Goal: Task Accomplishment & Management: Use online tool/utility

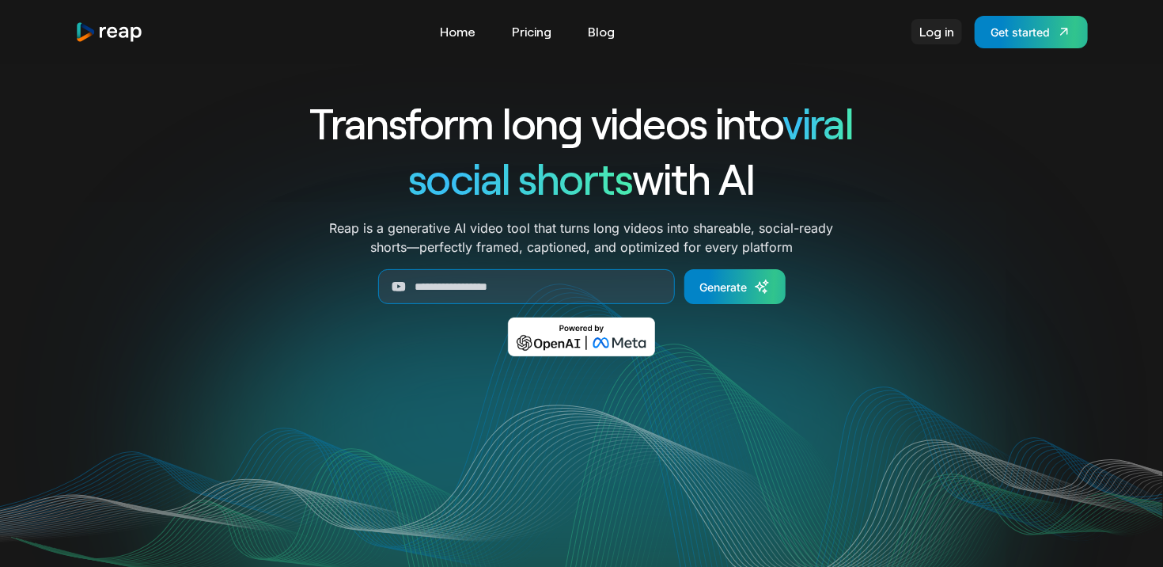
click at [938, 41] on link "Log in" at bounding box center [937, 31] width 51 height 25
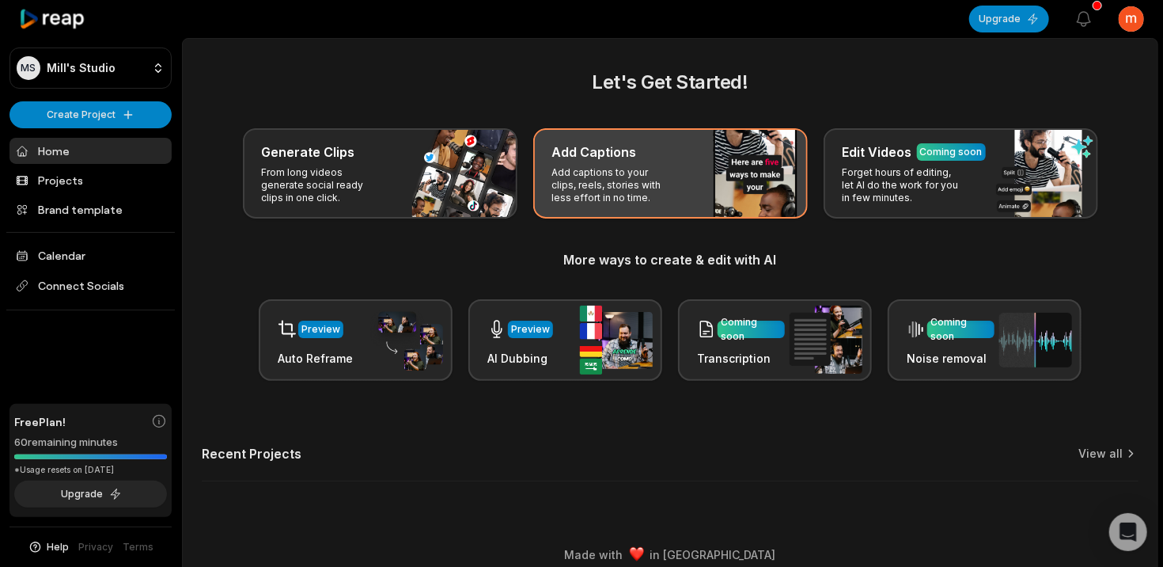
click at [718, 201] on div "Add Captions Add captions to your clips, reels, stories with less effort in no …" at bounding box center [670, 173] width 275 height 90
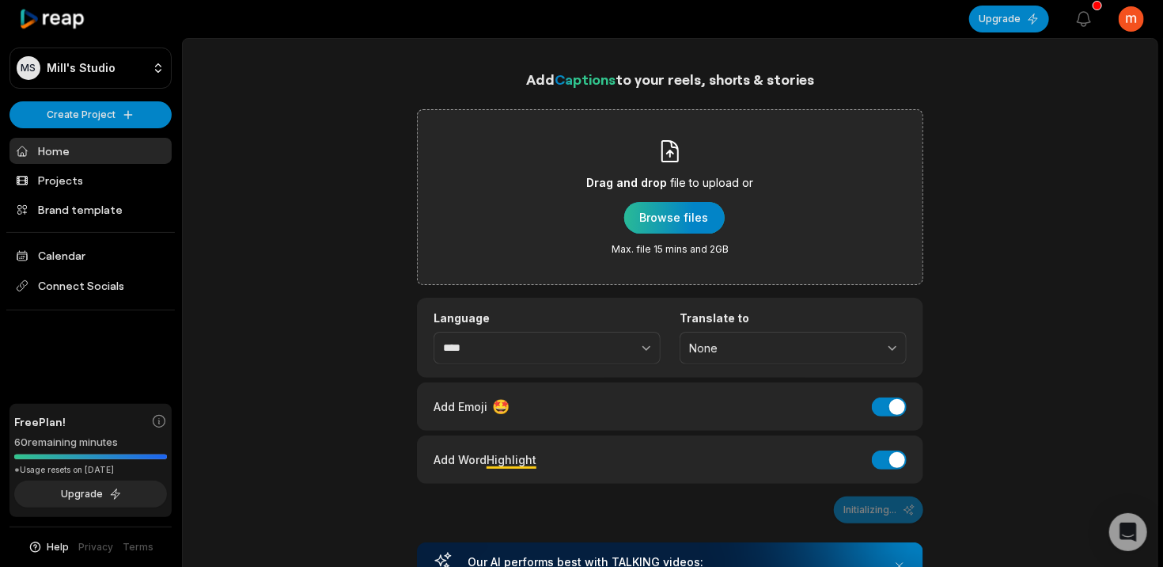
drag, startPoint x: 653, startPoint y: 233, endPoint x: 662, endPoint y: 229, distance: 9.6
click at [661, 230] on div "Drag and drop file to upload or Browse files Max. file 15 mins and 2GB" at bounding box center [670, 196] width 167 height 117
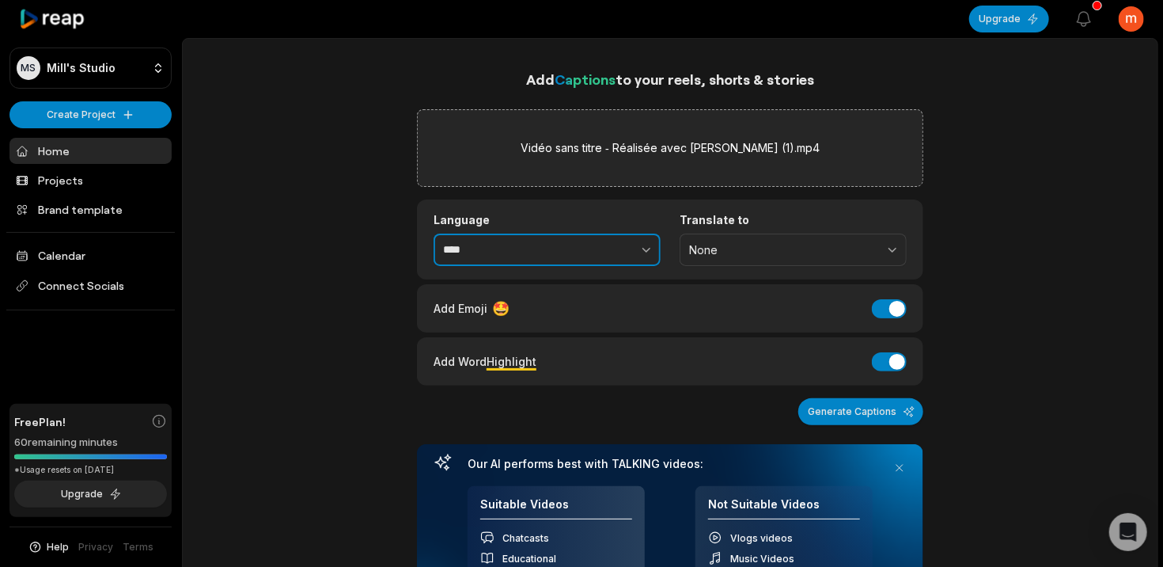
click at [643, 254] on icon "button" at bounding box center [647, 249] width 16 height 16
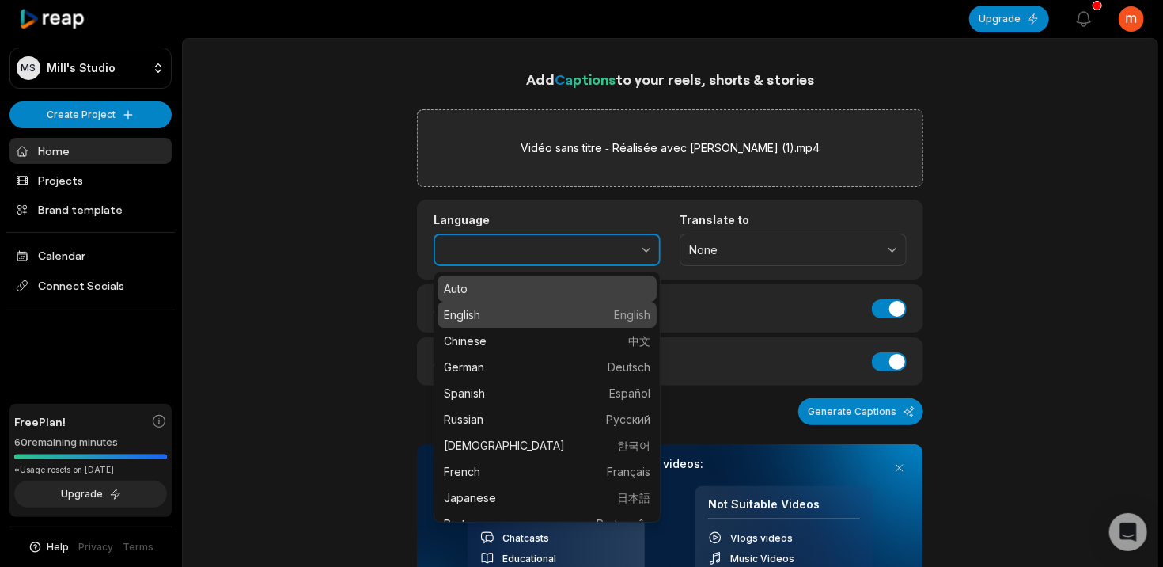
type input "*******"
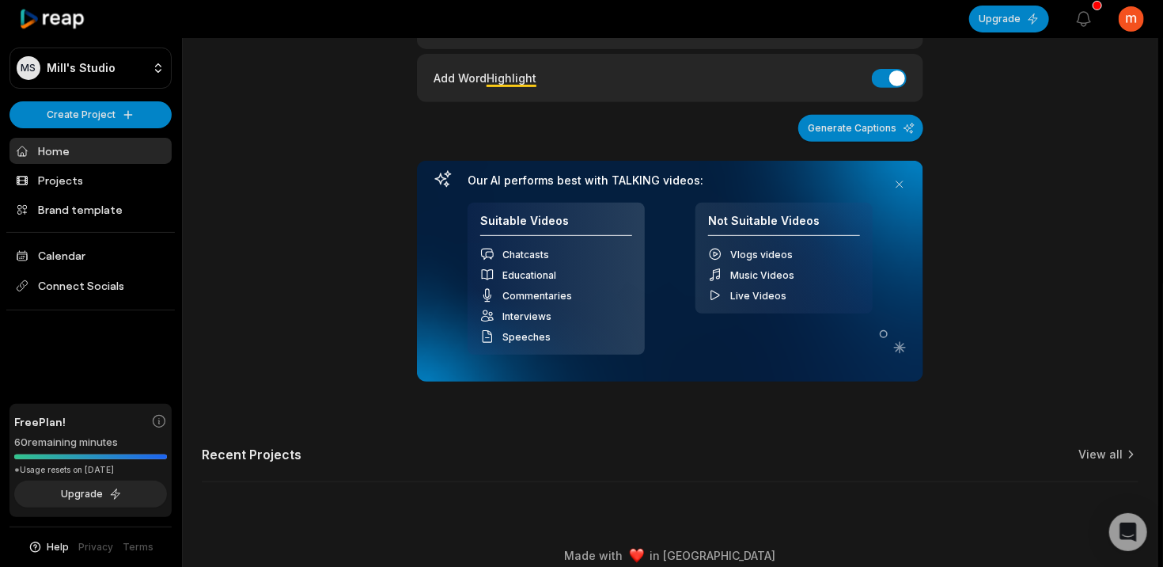
scroll to position [298, 0]
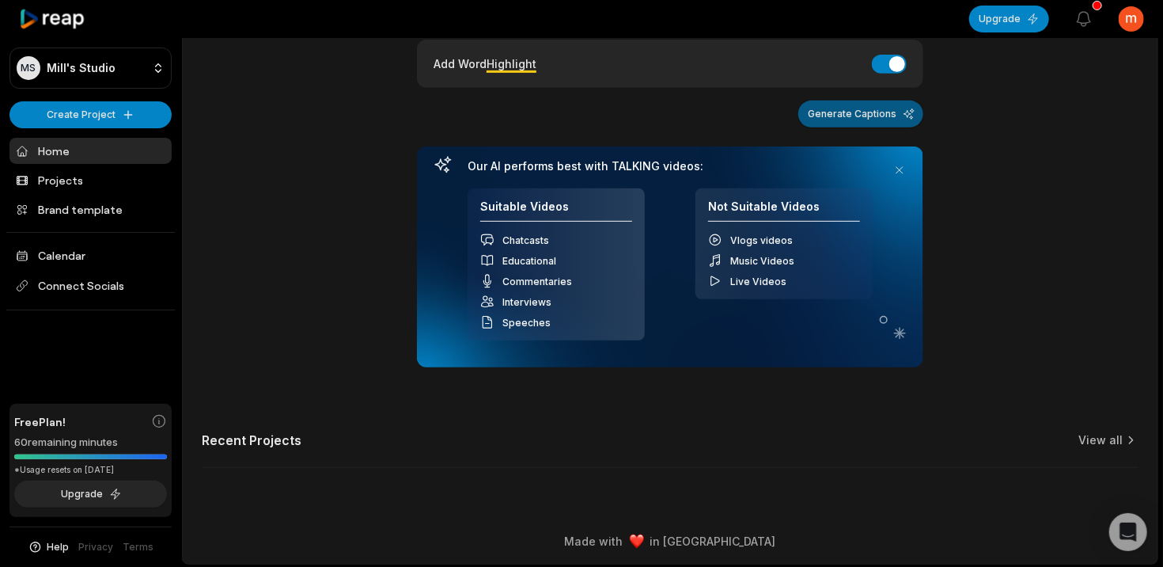
click at [883, 120] on button "Generate Captions" at bounding box center [860, 113] width 125 height 27
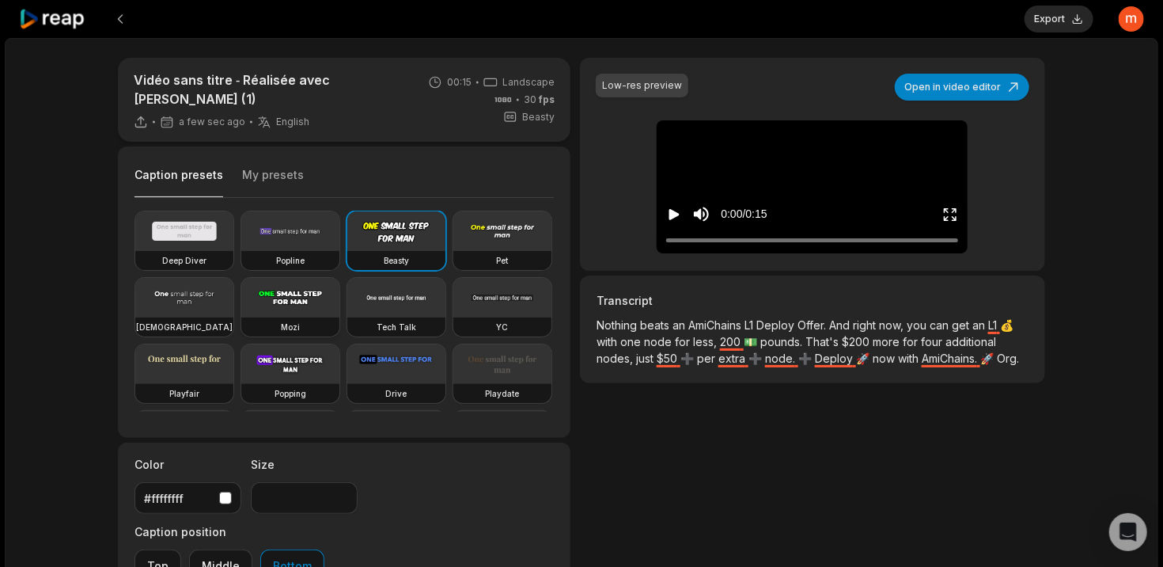
click at [339, 286] on video at bounding box center [290, 298] width 98 height 40
type input "**"
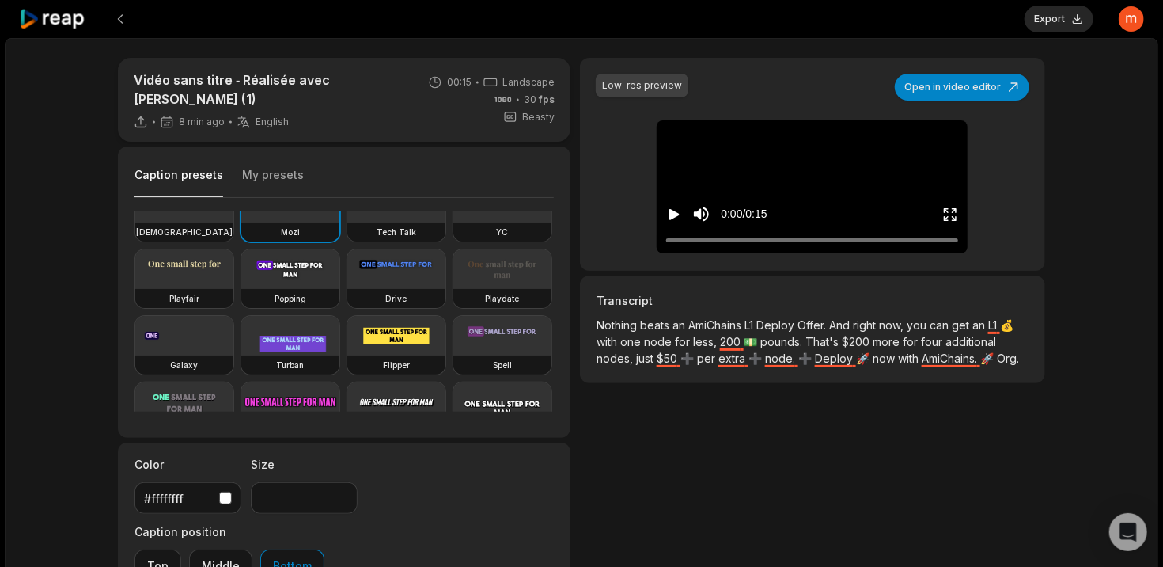
click at [742, 324] on span "AmiChains" at bounding box center [716, 324] width 56 height 13
click at [737, 332] on p "Nothing beats an AmiChains L1 Deploy Offer. And right now, you can get an L1 💰 …" at bounding box center [813, 348] width 432 height 63
click at [744, 330] on p "Nothing beats an AmiChains L1 Deploy Offer. And right now, you can get an L1 💰 …" at bounding box center [813, 348] width 432 height 63
click at [744, 330] on span "AmiChains" at bounding box center [716, 324] width 56 height 13
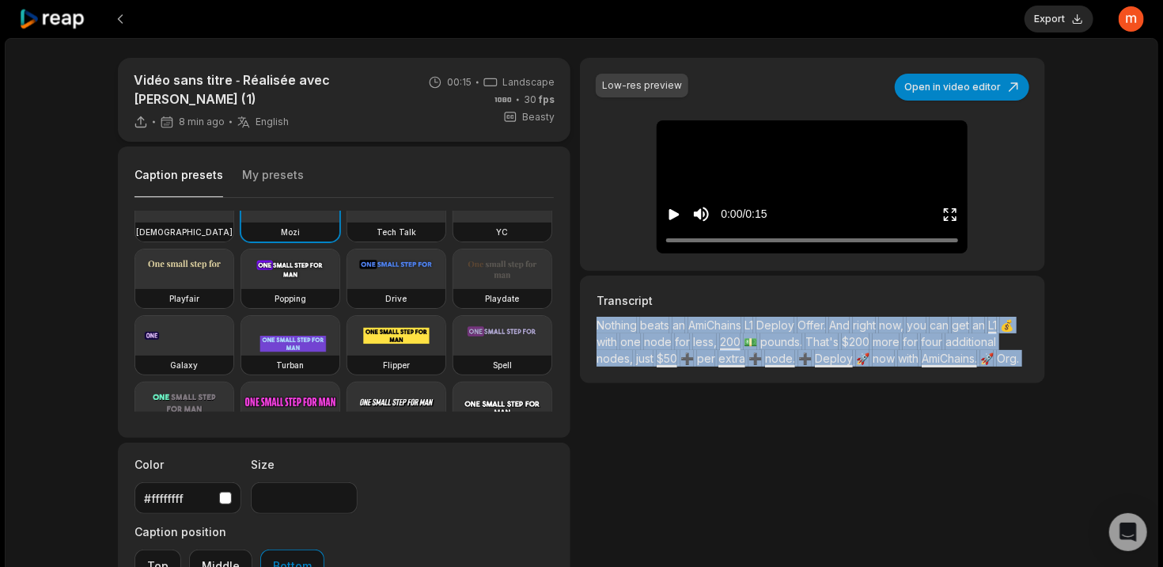
click at [744, 330] on span "AmiChains" at bounding box center [716, 324] width 56 height 13
click at [741, 336] on span "200" at bounding box center [732, 341] width 24 height 13
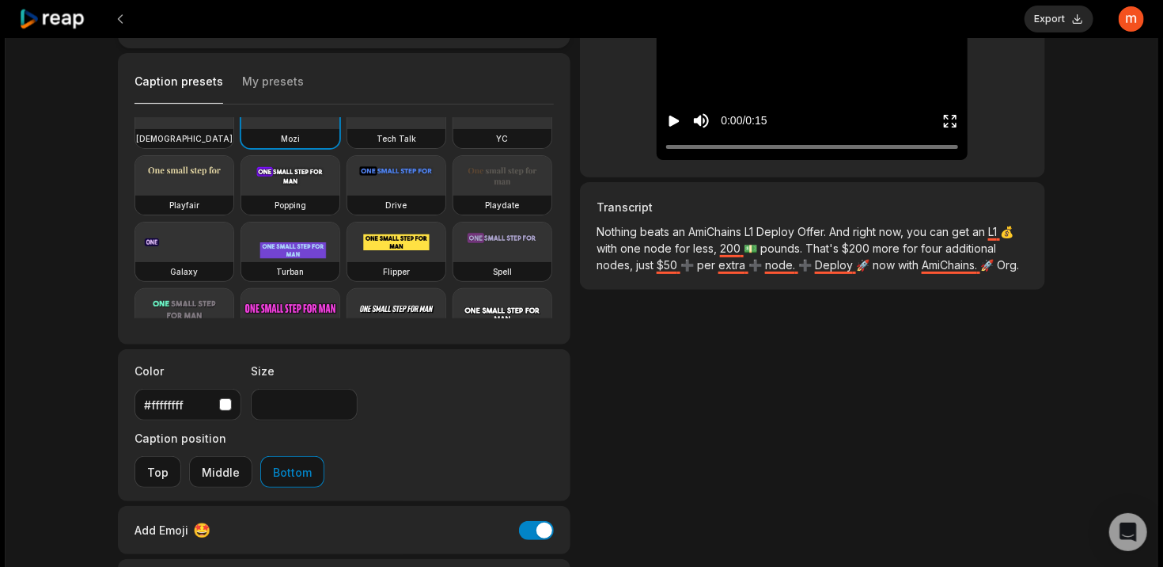
scroll to position [178, 0]
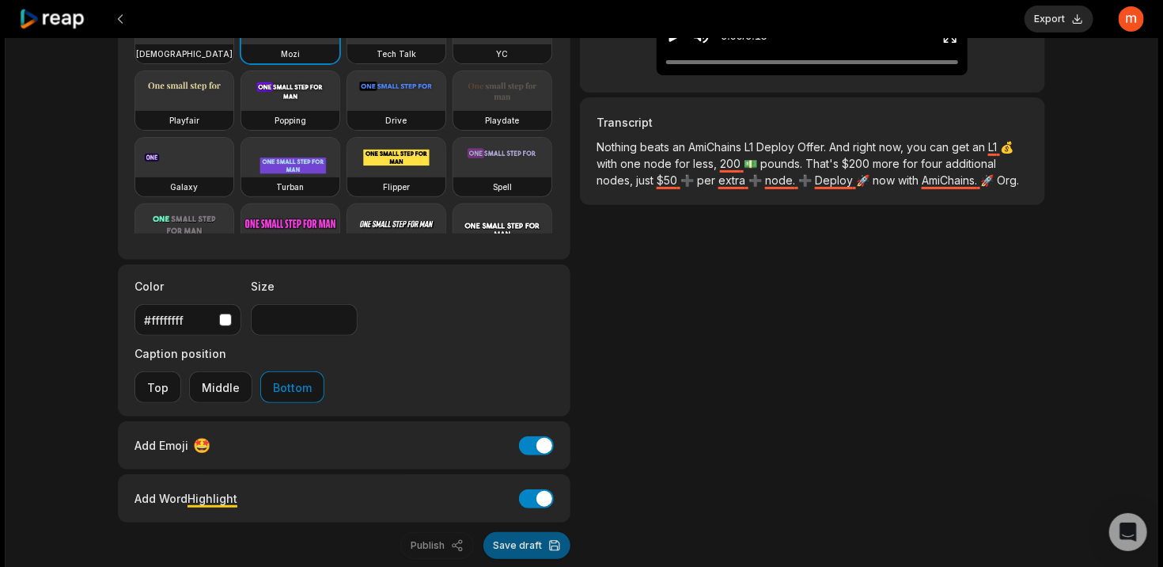
click at [546, 532] on button "Save draft" at bounding box center [526, 545] width 87 height 27
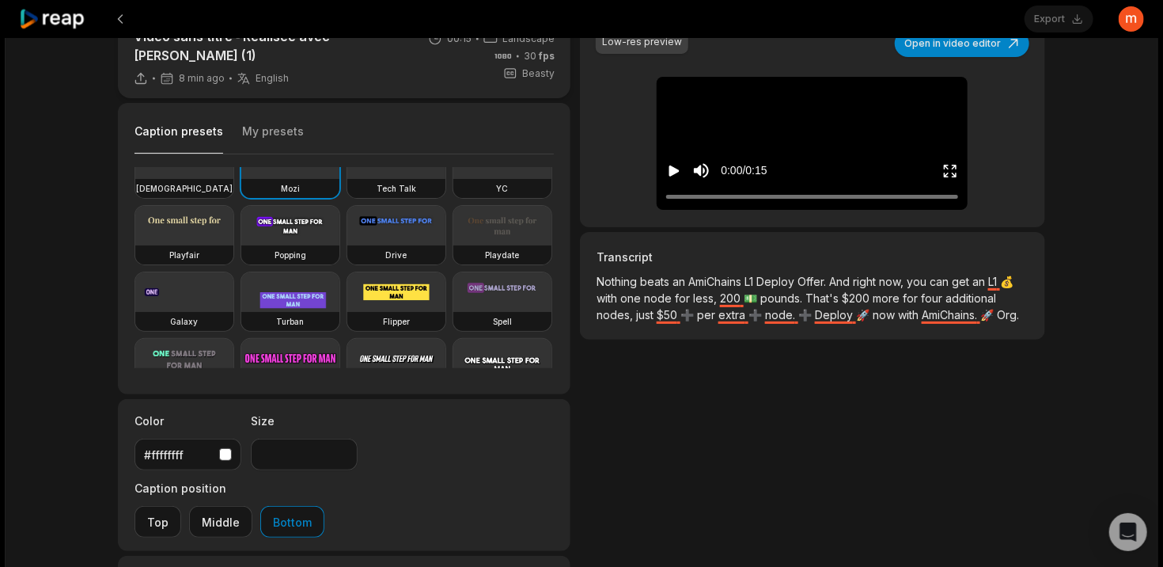
scroll to position [0, 0]
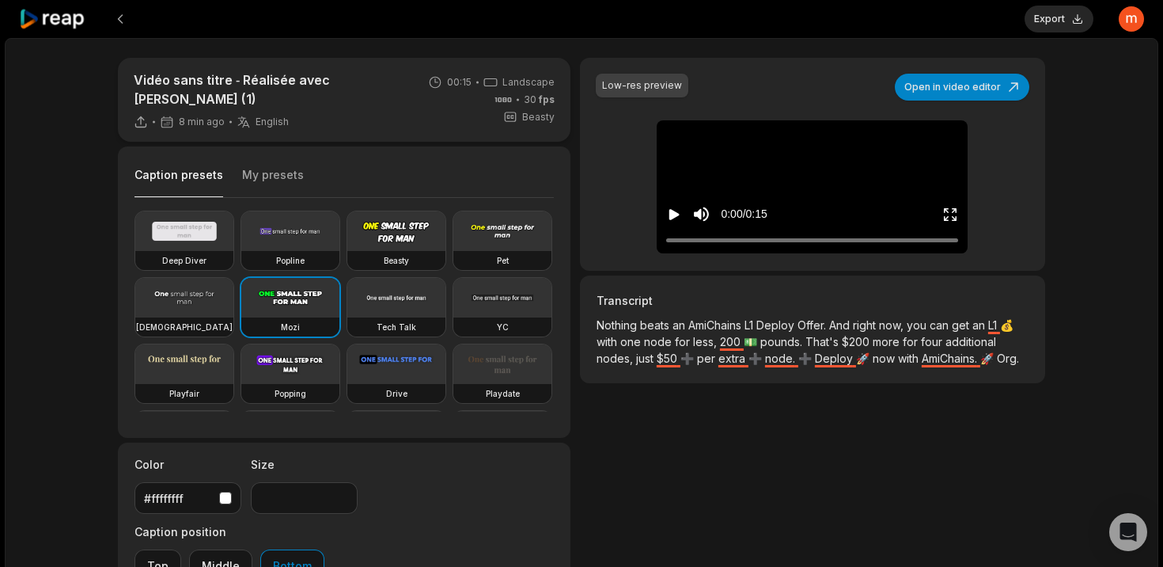
click at [673, 218] on icon "Play video" at bounding box center [674, 214] width 10 height 11
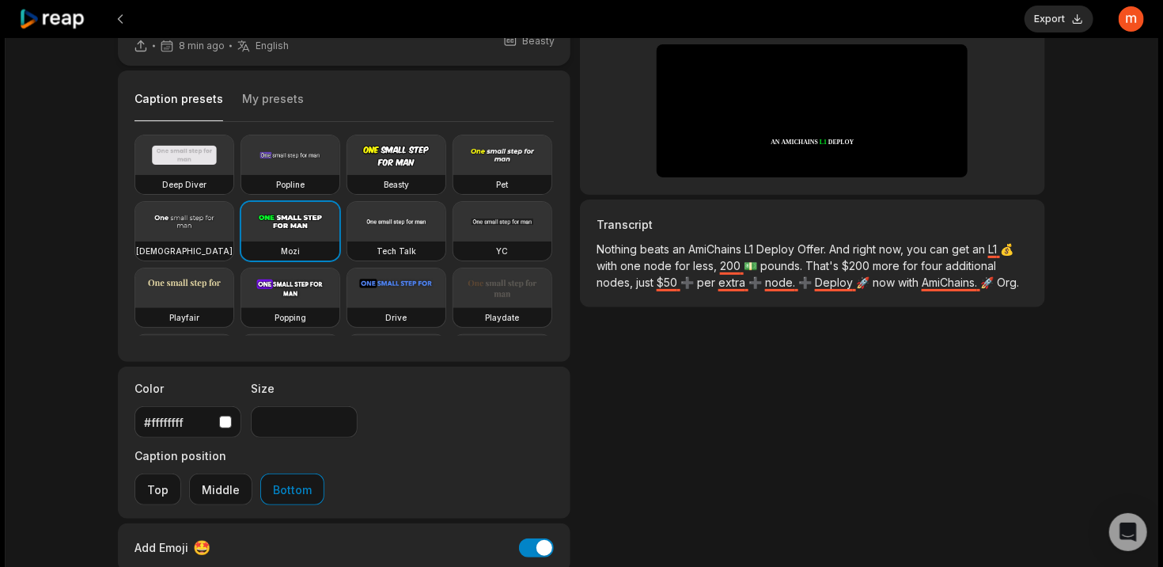
scroll to position [95, 0]
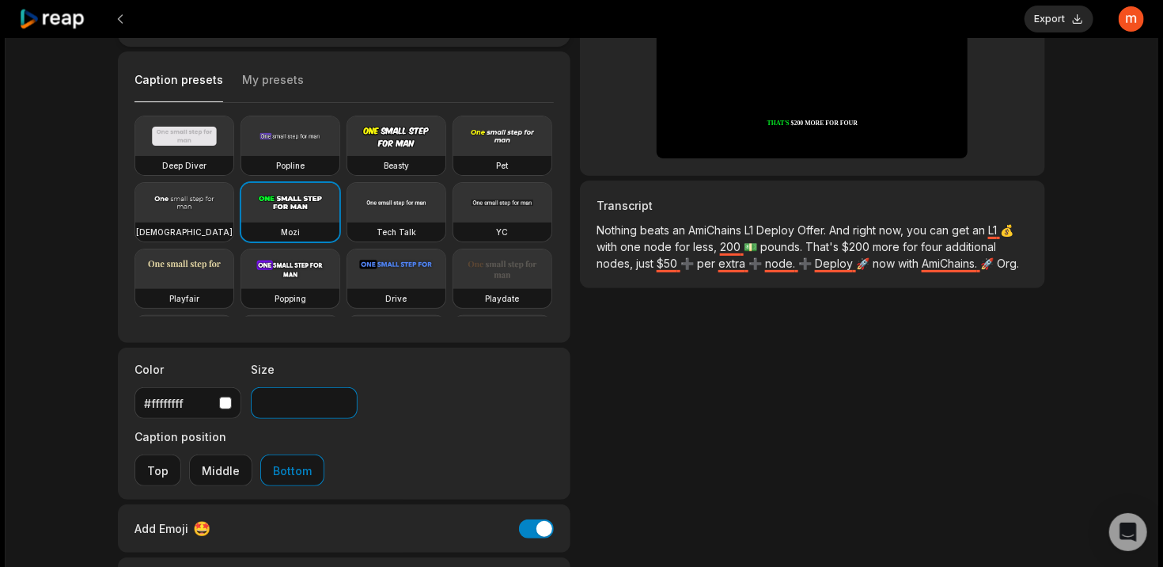
click at [328, 408] on input "**" at bounding box center [304, 403] width 107 height 32
drag, startPoint x: 323, startPoint y: 389, endPoint x: 228, endPoint y: 376, distance: 95.8
click at [228, 376] on div "Color #ffffffff Size ** Caption position Top Middle Bottom" at bounding box center [344, 423] width 453 height 152
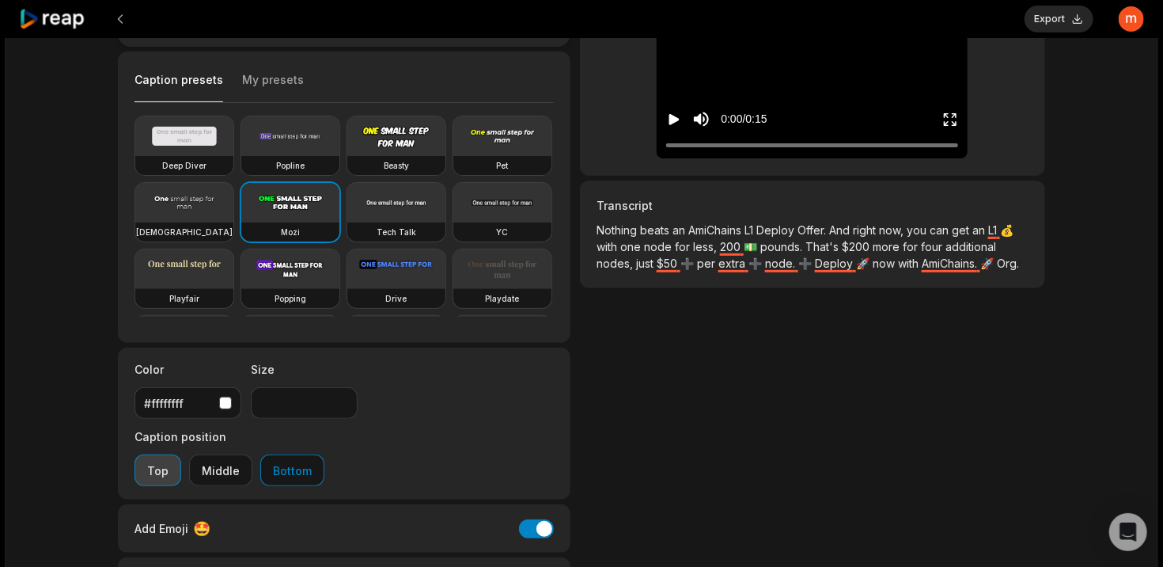
click at [181, 454] on button "Top" at bounding box center [158, 470] width 47 height 32
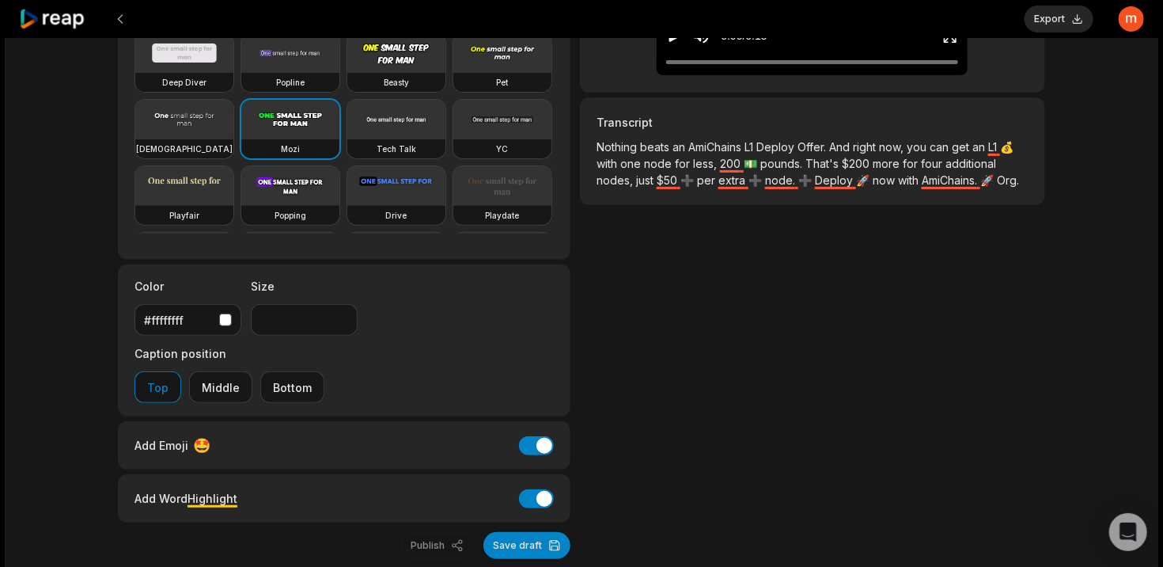
scroll to position [0, 0]
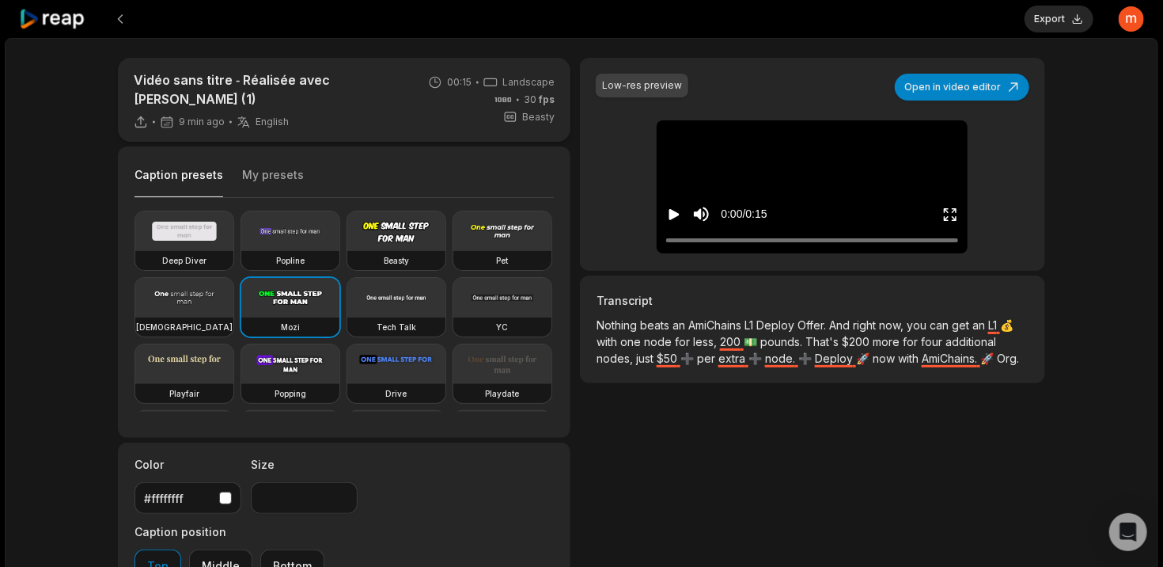
click at [674, 213] on icon "Play video" at bounding box center [674, 214] width 10 height 11
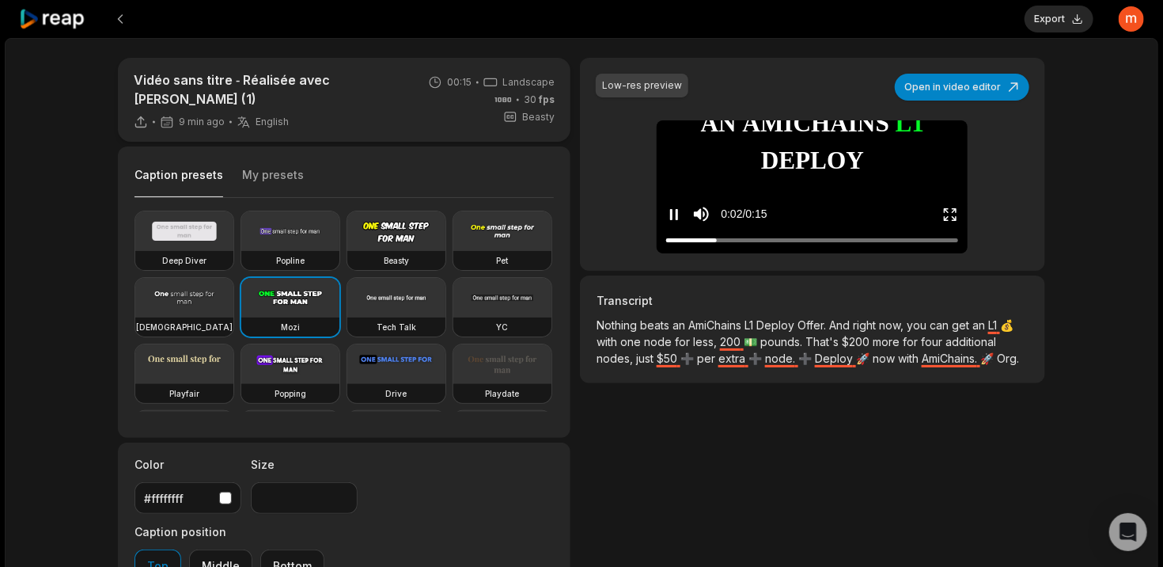
click at [674, 213] on icon "Pause video" at bounding box center [674, 215] width 16 height 16
click at [252, 549] on button "Middle" at bounding box center [220, 565] width 63 height 32
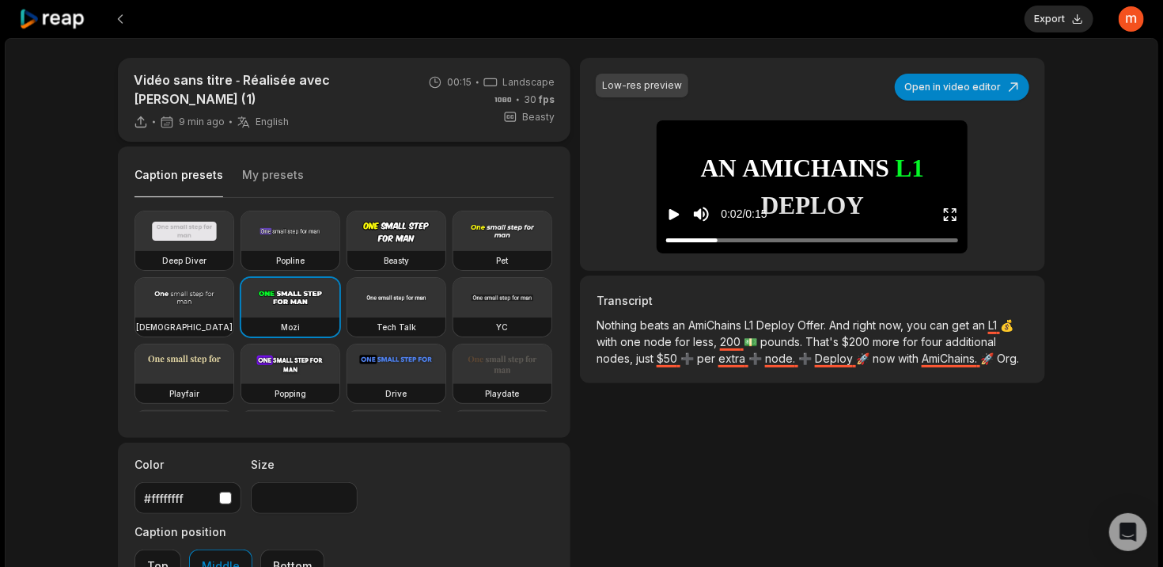
click at [665, 226] on div "0:02 / 0:15" at bounding box center [812, 210] width 311 height 85
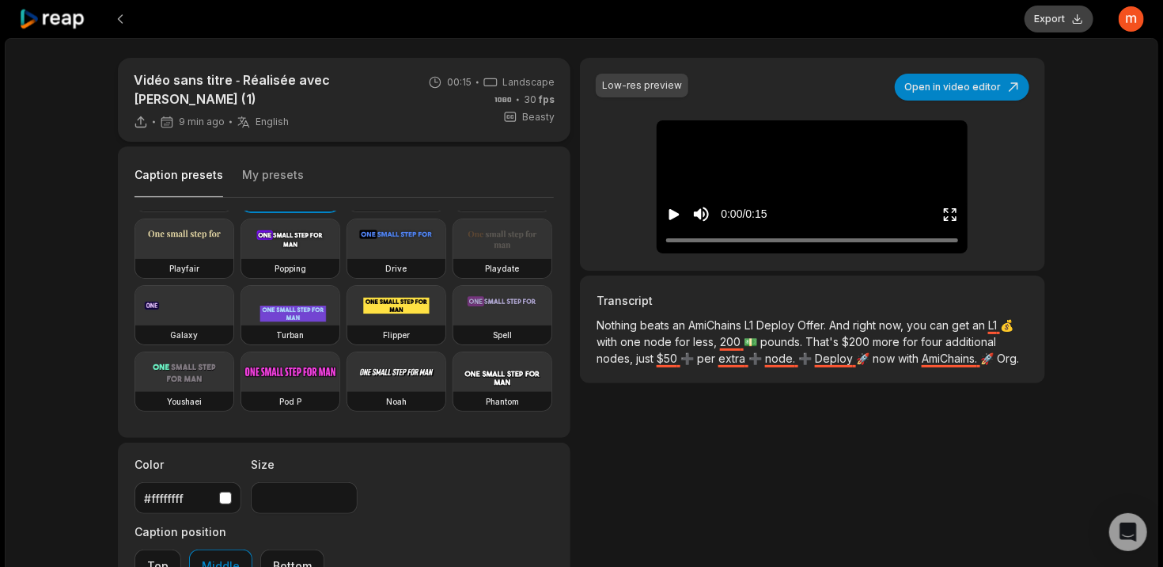
click at [1075, 21] on button "Export" at bounding box center [1059, 19] width 69 height 27
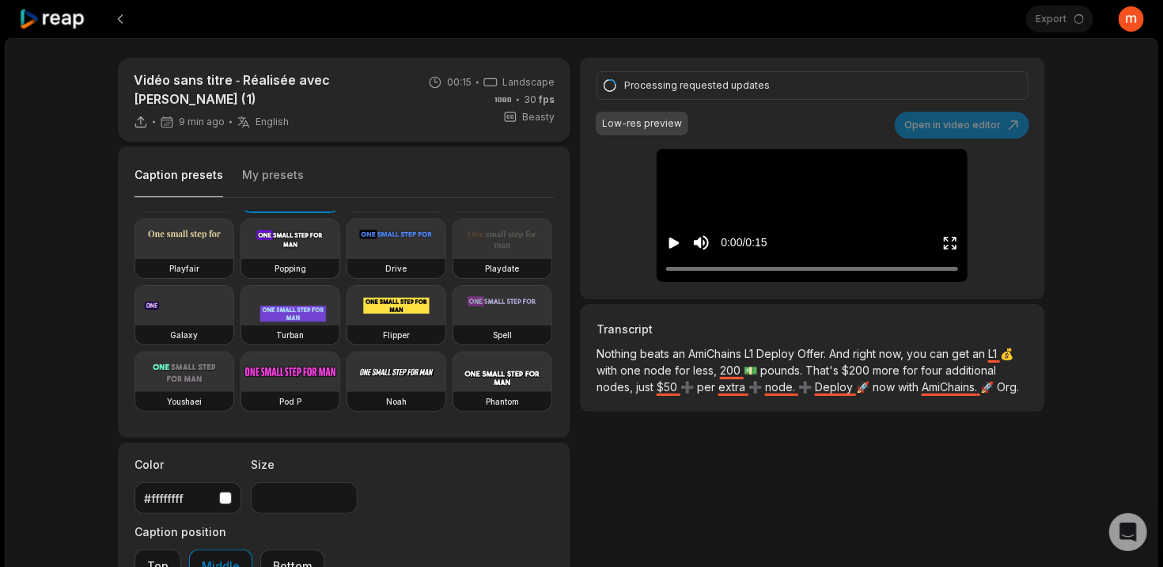
scroll to position [178, 0]
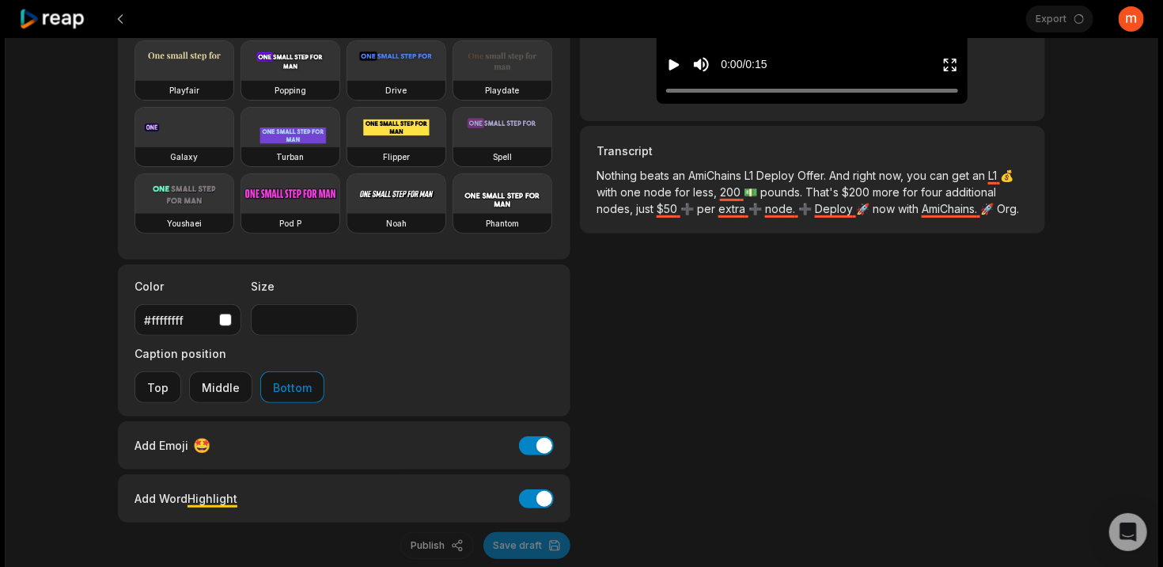
type input "***"
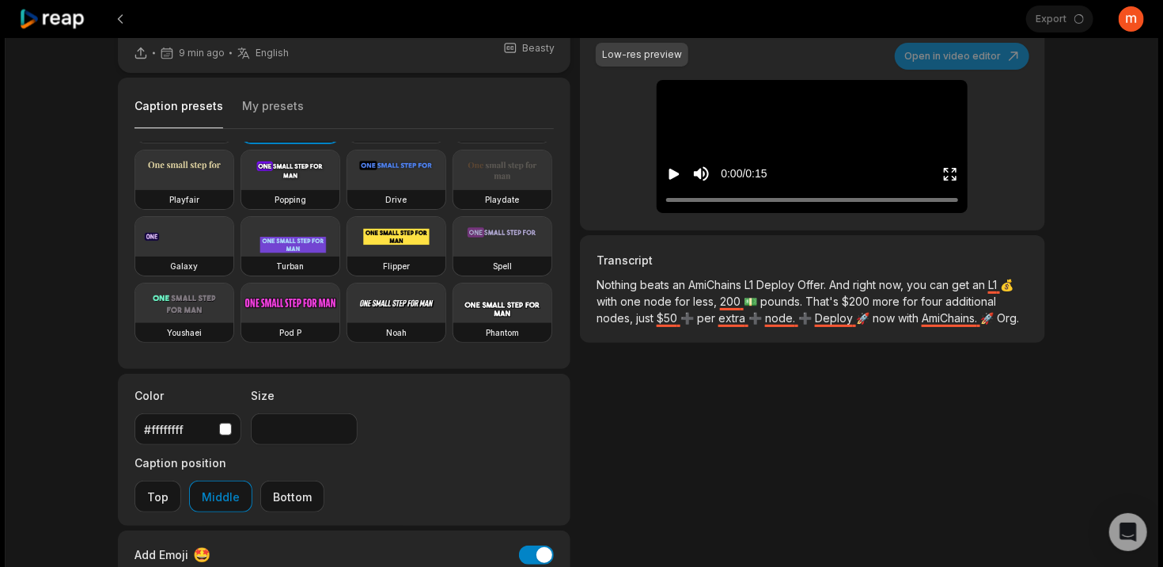
scroll to position [0, 0]
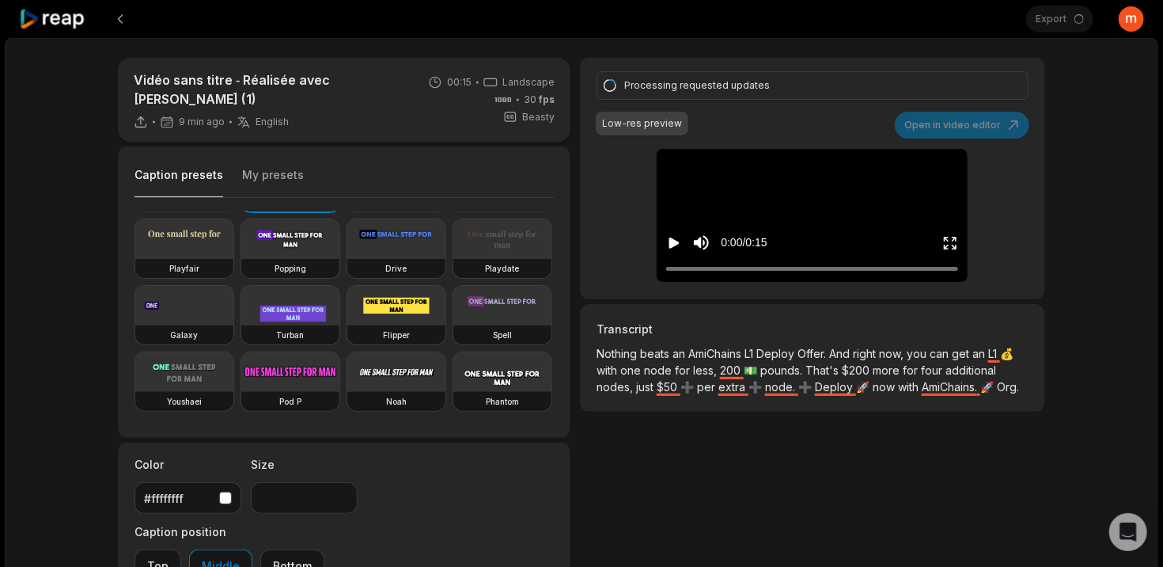
click at [680, 241] on icon "Play video" at bounding box center [674, 243] width 16 height 16
drag, startPoint x: 997, startPoint y: 390, endPoint x: 1009, endPoint y: 393, distance: 12.3
click at [998, 389] on p "Nothing beats an AmiChains L1 Deploy Offer. And right now, you can get an L1 💰 …" at bounding box center [813, 376] width 432 height 63
drag, startPoint x: 1025, startPoint y: 382, endPoint x: 1013, endPoint y: 390, distance: 14.3
click at [1013, 390] on p "Nothing beats an AmiChains L1 Deploy Offer. And right now, you can get an L1 💰 …" at bounding box center [813, 376] width 432 height 63
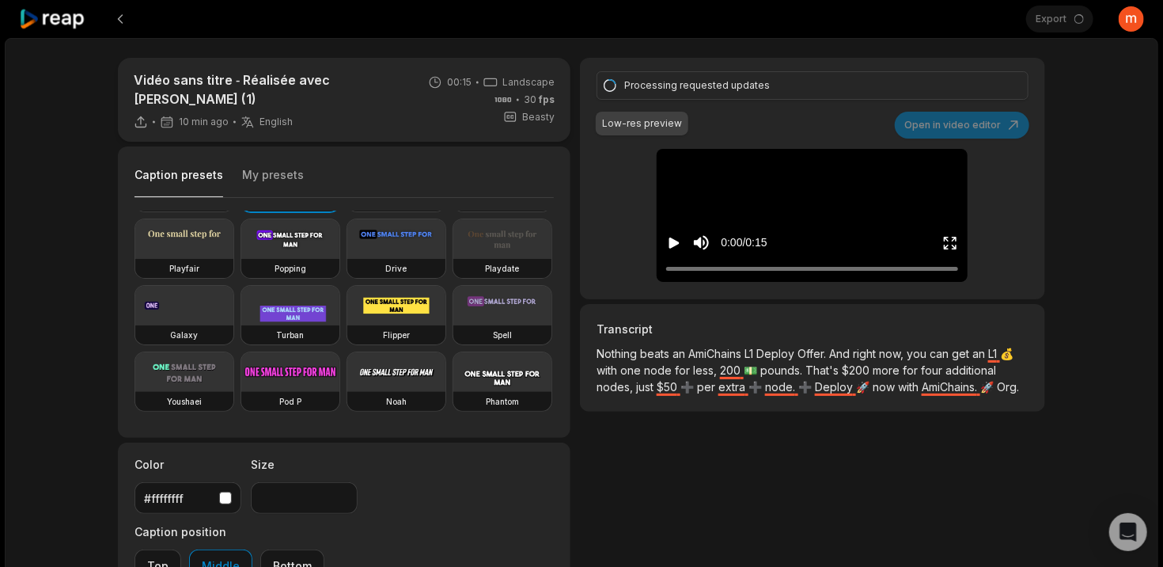
click at [1007, 393] on p "Nothing beats an AmiChains L1 Deploy Offer. And right now, you can get an L1 💰 …" at bounding box center [813, 376] width 432 height 63
click at [995, 389] on p "Nothing beats an AmiChains L1 Deploy Offer. And right now, you can get an L1 💰 …" at bounding box center [813, 376] width 432 height 63
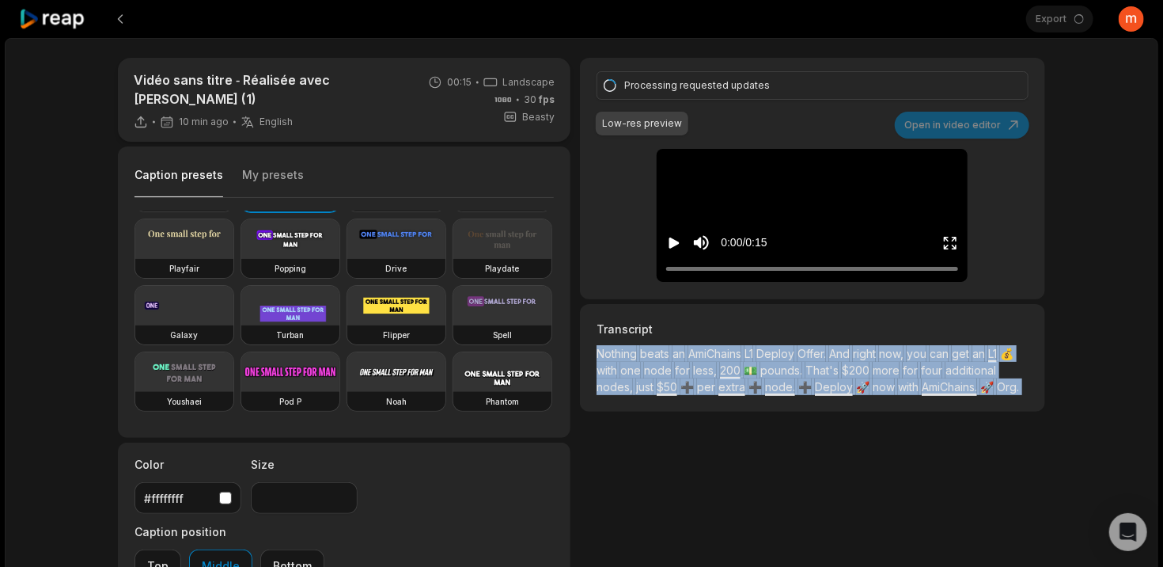
click at [995, 389] on p "Nothing beats an AmiChains L1 Deploy Offer. And right now, you can get an L1 💰 …" at bounding box center [813, 376] width 432 height 63
click at [991, 387] on p "Nothing beats an AmiChains L1 Deploy Offer. And right now, you can get an L1 💰 …" at bounding box center [813, 376] width 432 height 63
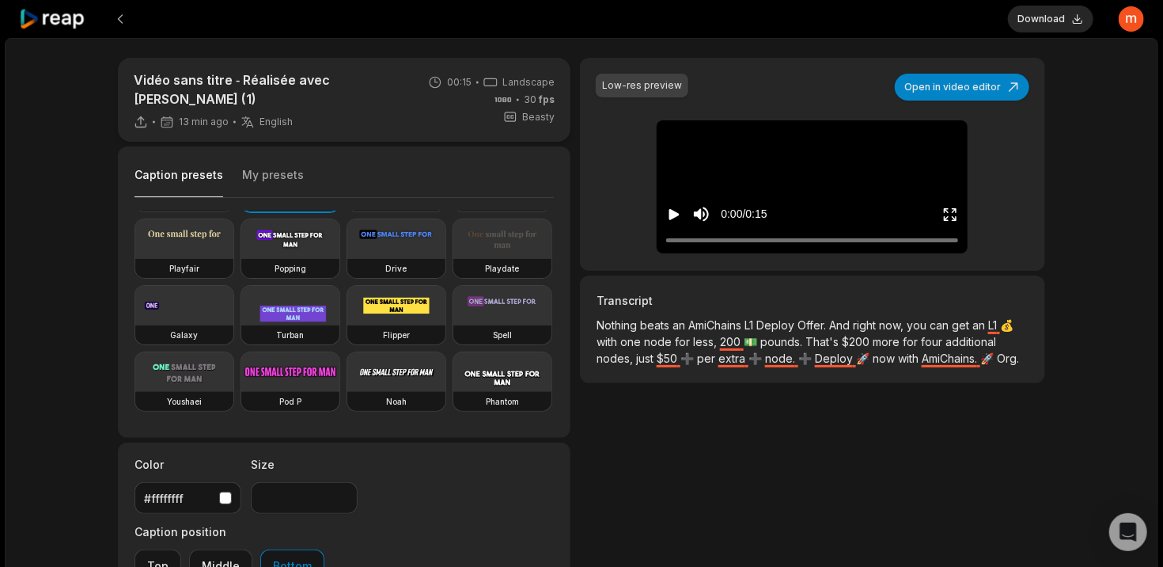
type input "***"
click at [1035, 30] on button "Download" at bounding box center [1050, 19] width 85 height 27
